Goal: Check status: Check status

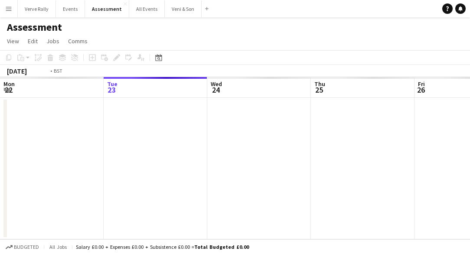
scroll to position [0, 298]
